Goal: Browse casually

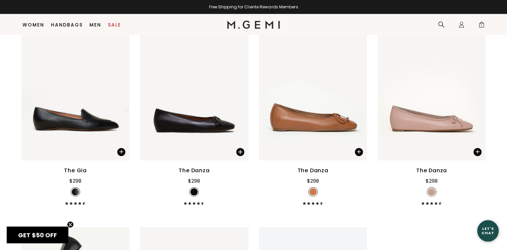
scroll to position [1536, 0]
click at [238, 89] on img at bounding box center [239, 88] width 6 height 6
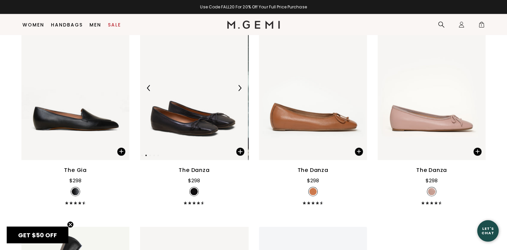
click at [238, 89] on img at bounding box center [239, 88] width 6 height 6
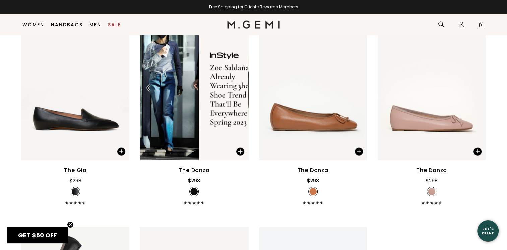
click at [238, 89] on img at bounding box center [239, 88] width 6 height 6
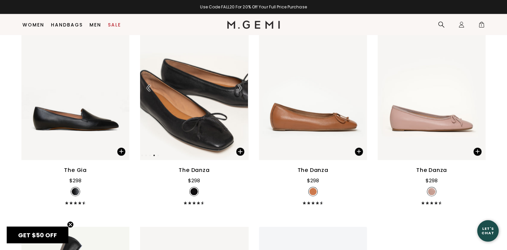
click at [238, 89] on img at bounding box center [239, 88] width 6 height 6
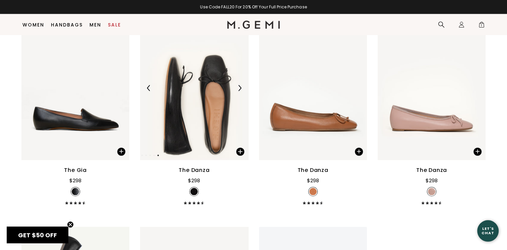
click at [238, 89] on img at bounding box center [239, 88] width 6 height 6
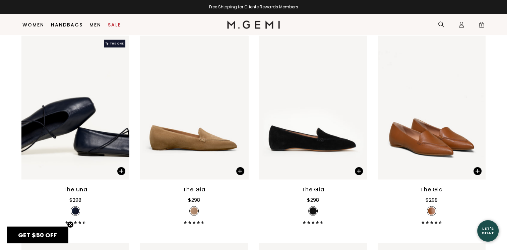
scroll to position [1307, 0]
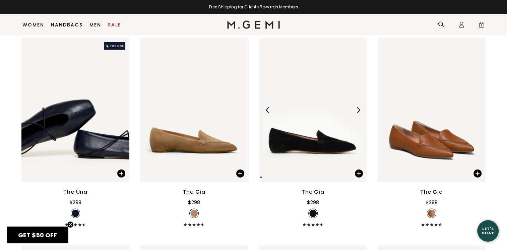
click at [359, 111] on img at bounding box center [358, 110] width 6 height 6
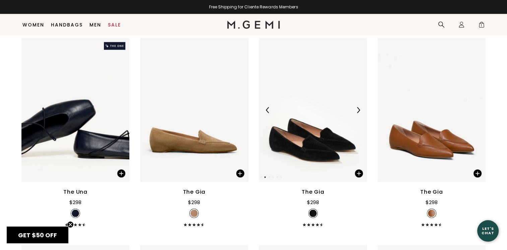
click at [359, 111] on img at bounding box center [358, 110] width 6 height 6
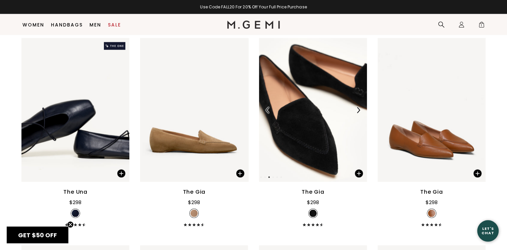
click at [359, 111] on img at bounding box center [358, 110] width 6 height 6
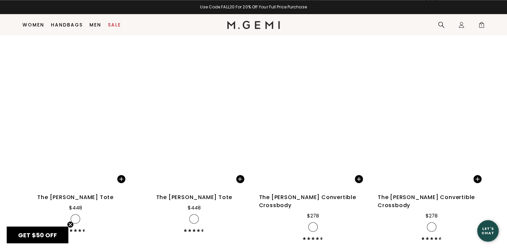
scroll to position [3351, 0]
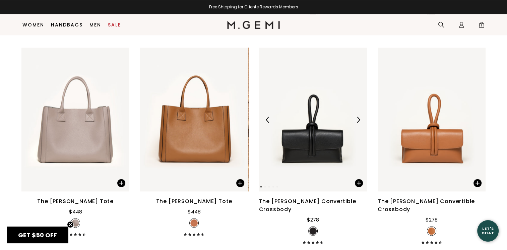
click at [358, 120] on img at bounding box center [358, 120] width 6 height 6
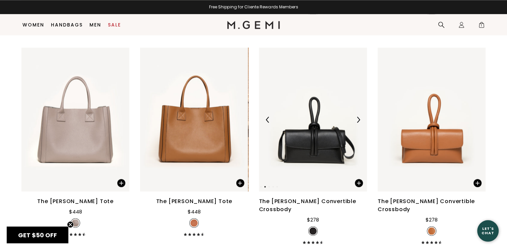
click at [358, 120] on img at bounding box center [358, 120] width 6 height 6
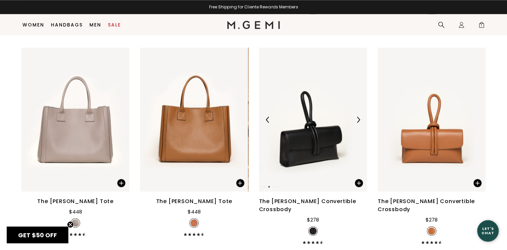
click at [358, 120] on img at bounding box center [358, 120] width 6 height 6
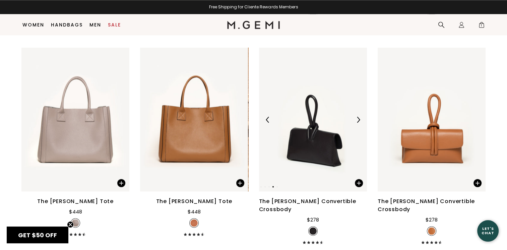
click at [358, 120] on img at bounding box center [358, 120] width 6 height 6
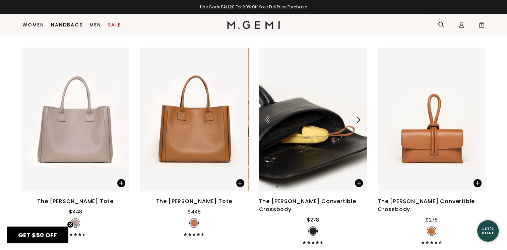
click at [358, 120] on img at bounding box center [358, 120] width 6 height 6
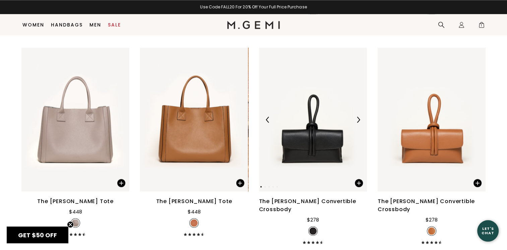
click at [358, 120] on img at bounding box center [358, 120] width 6 height 6
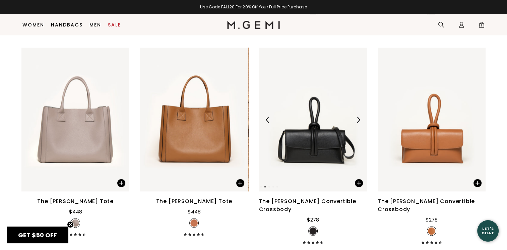
click at [358, 120] on img at bounding box center [358, 120] width 6 height 6
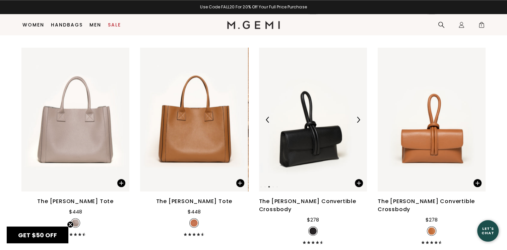
click at [265, 122] on div at bounding box center [267, 119] width 11 height 11
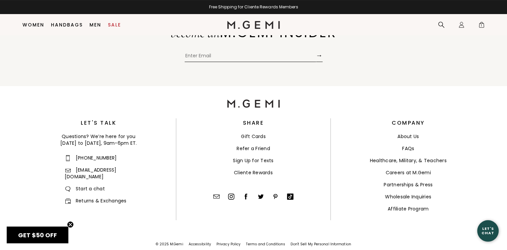
scroll to position [5216, 0]
